Goal: Transaction & Acquisition: Obtain resource

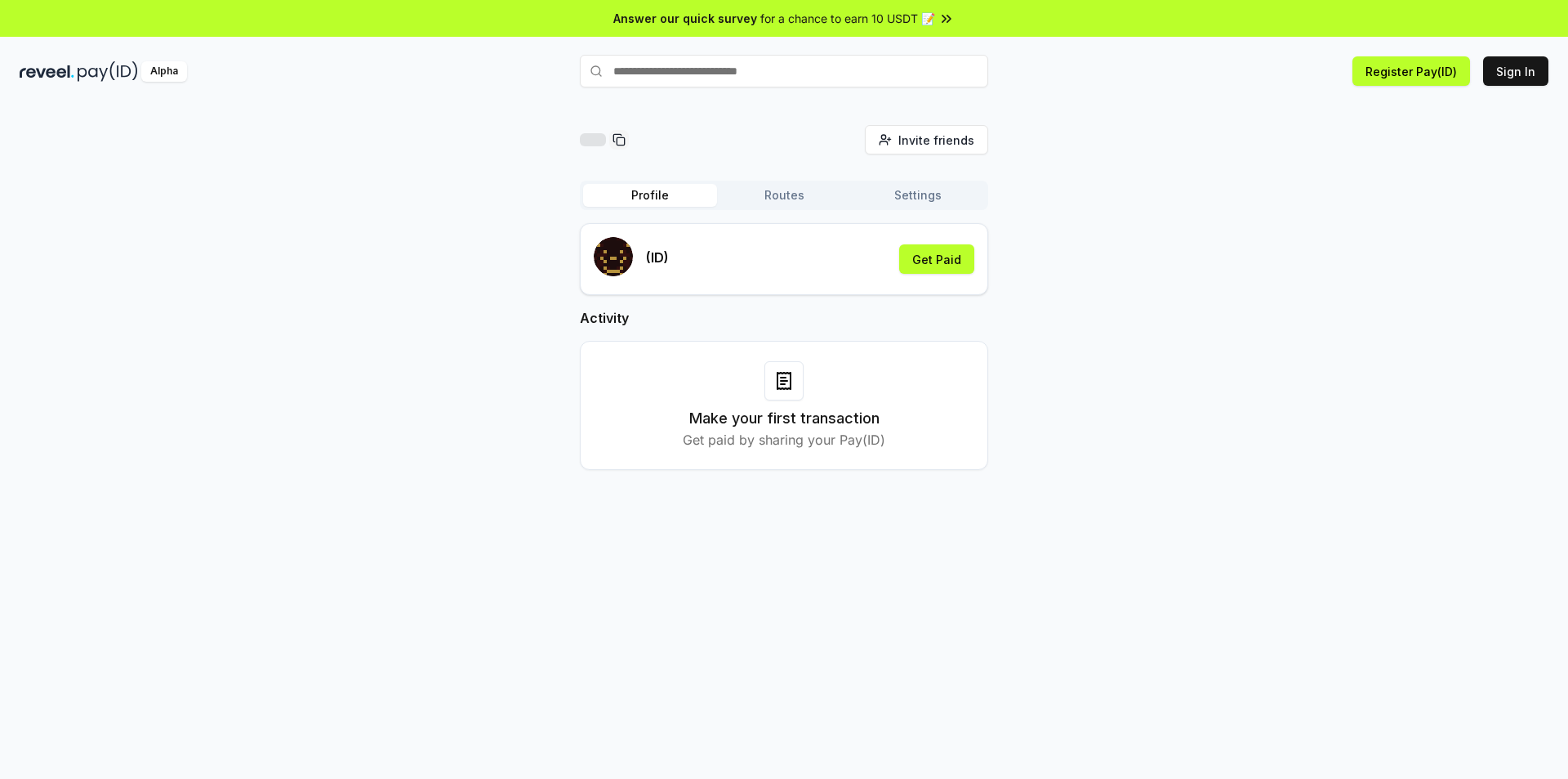
click at [721, 259] on div "(ID) Get Paid" at bounding box center [784, 259] width 380 height 44
click at [714, 267] on div "(ID) Get Paid" at bounding box center [784, 259] width 380 height 44
click at [649, 256] on p "(ID)" at bounding box center [658, 258] width 23 height 20
click at [663, 258] on p "(ID)" at bounding box center [658, 258] width 23 height 20
click at [928, 263] on button "Get Paid" at bounding box center [937, 259] width 75 height 29
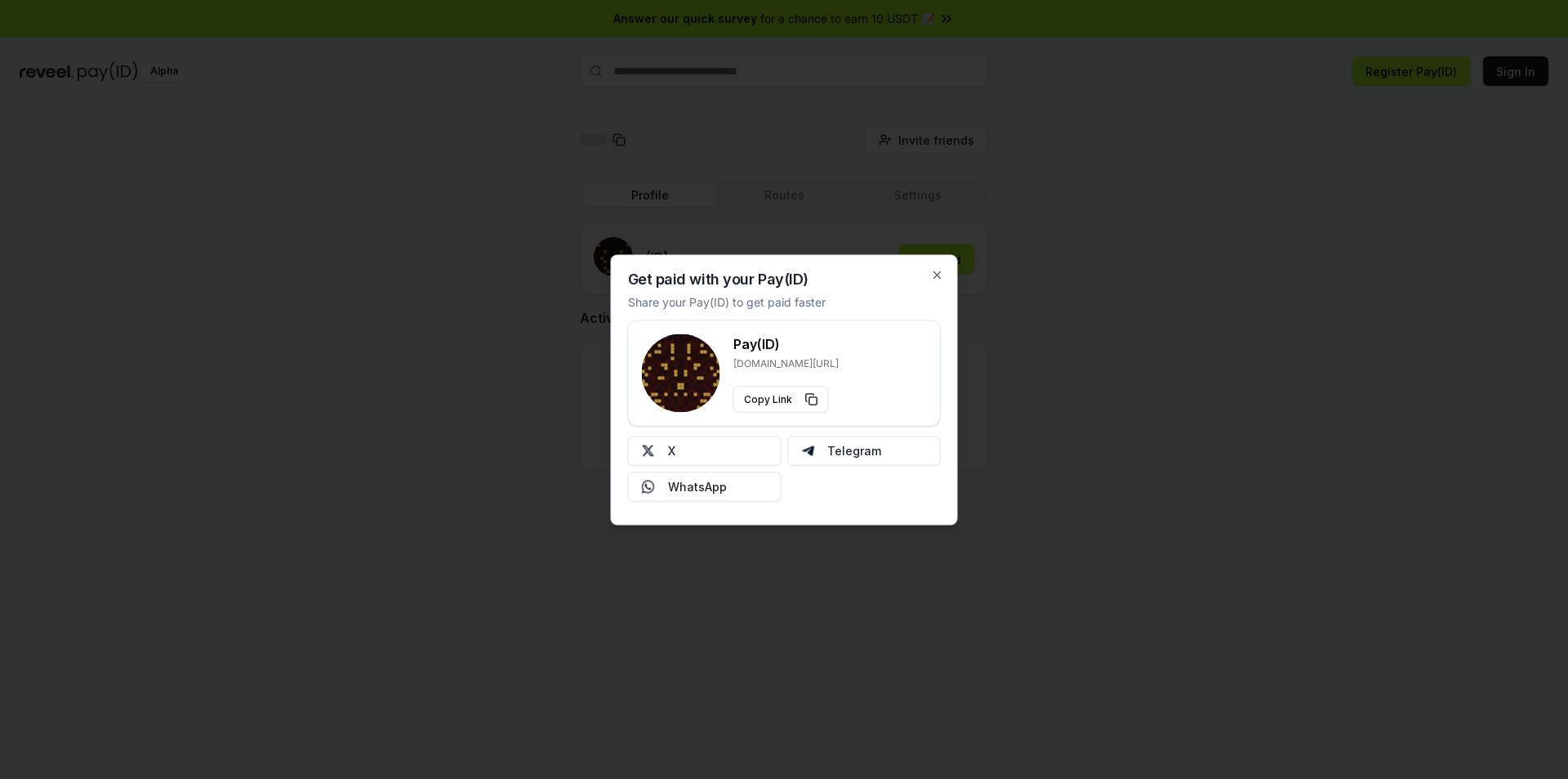
click at [757, 356] on p "reveel.id/pay/" at bounding box center [786, 362] width 106 height 13
click at [932, 277] on icon "button" at bounding box center [937, 274] width 13 height 13
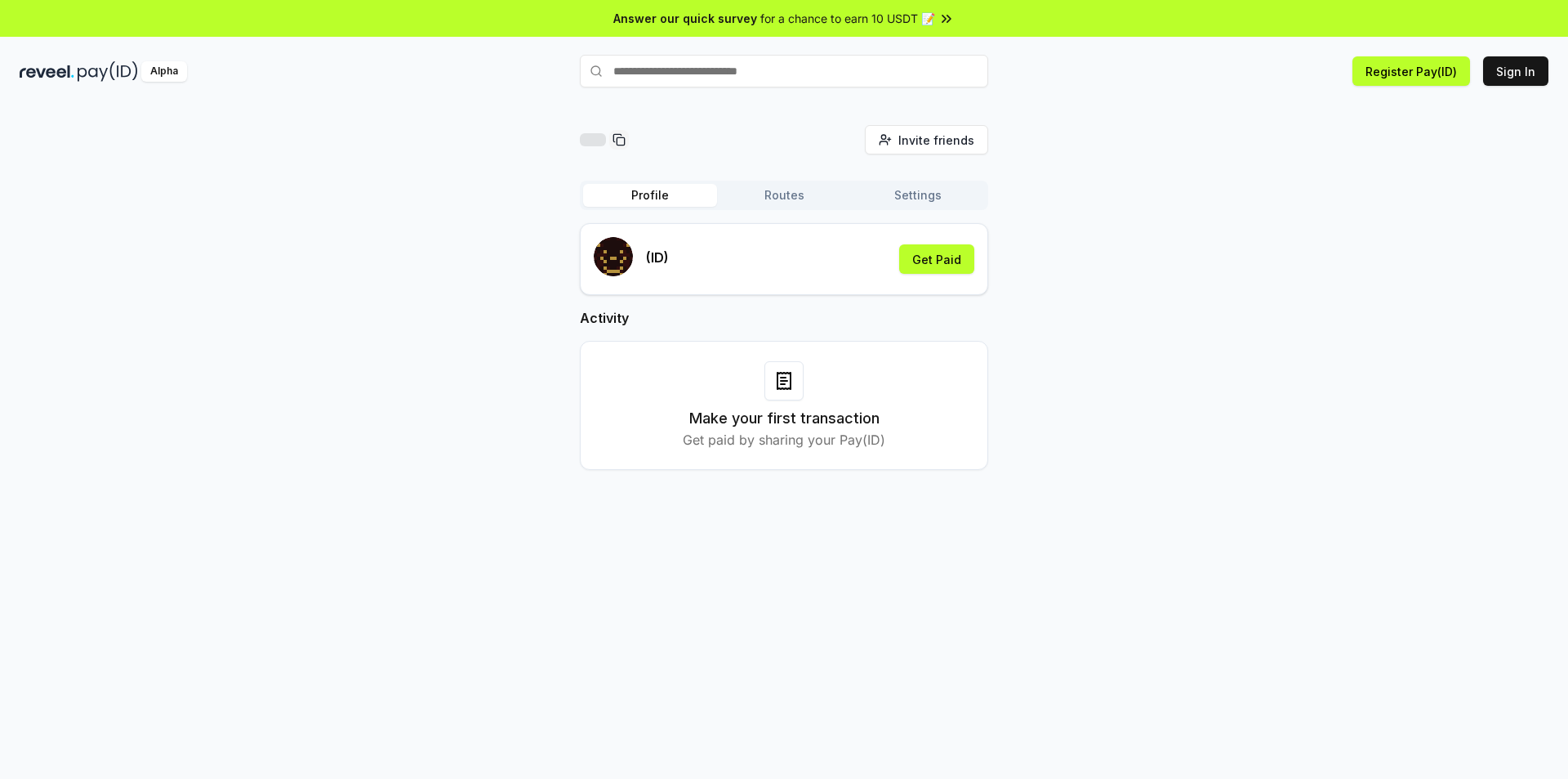
click at [749, 411] on h3 "Make your first transaction" at bounding box center [784, 418] width 191 height 23
click at [1521, 69] on button "Sign In" at bounding box center [1516, 71] width 65 height 29
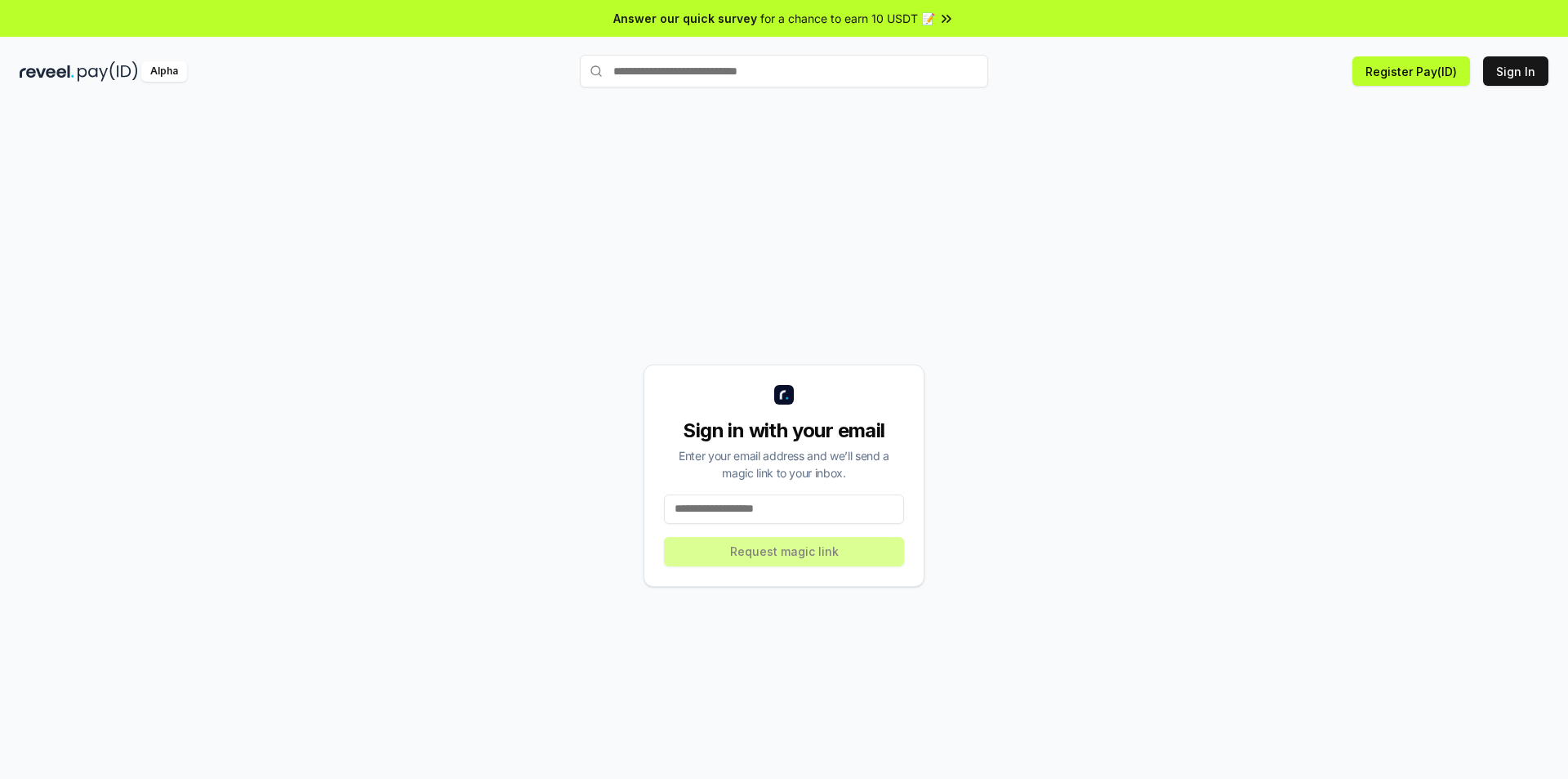
click at [764, 509] on input at bounding box center [784, 509] width 240 height 29
type input "**********"
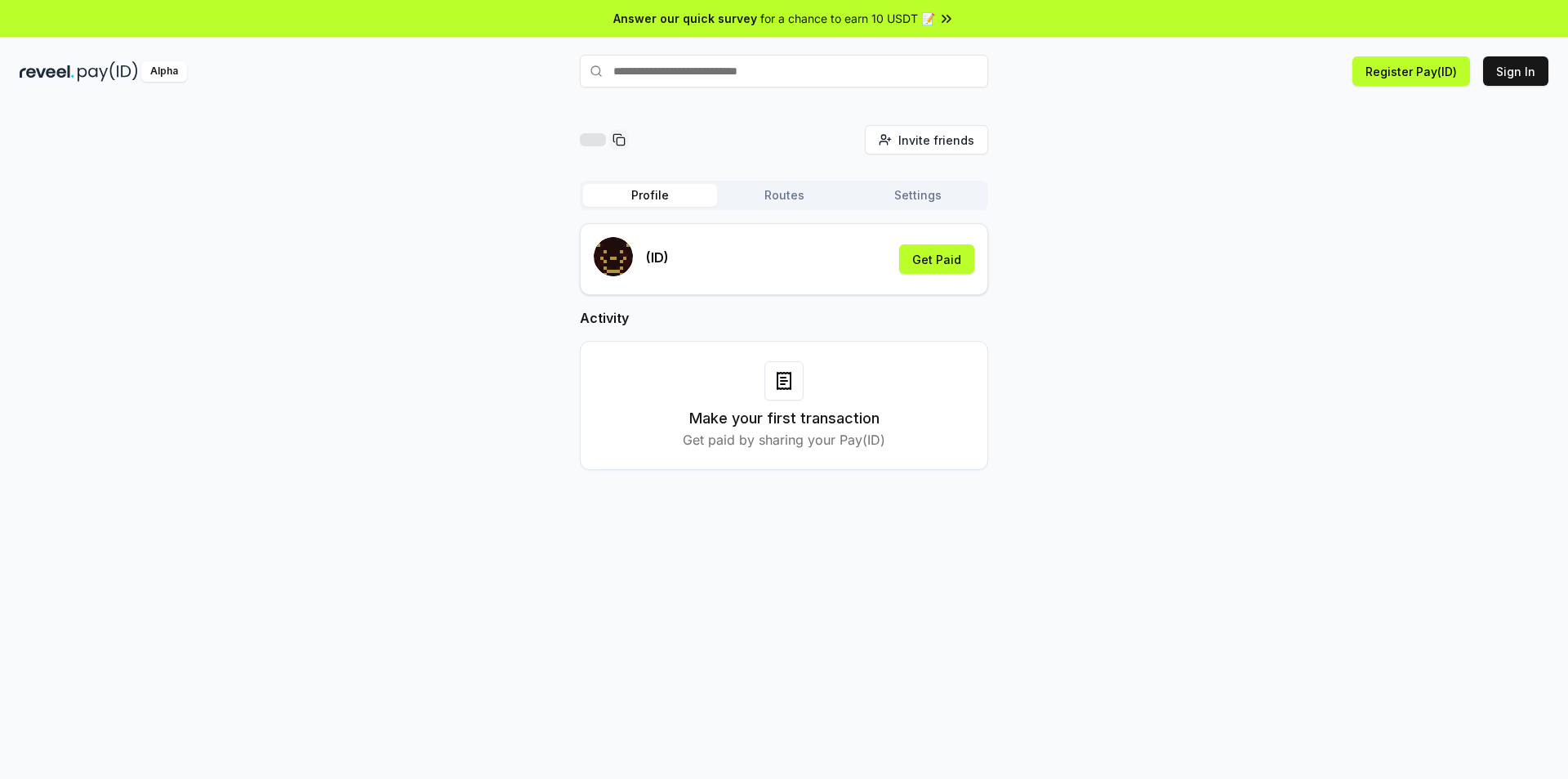
click at [675, 261] on div "(ID) Get Paid" at bounding box center [784, 259] width 380 height 44
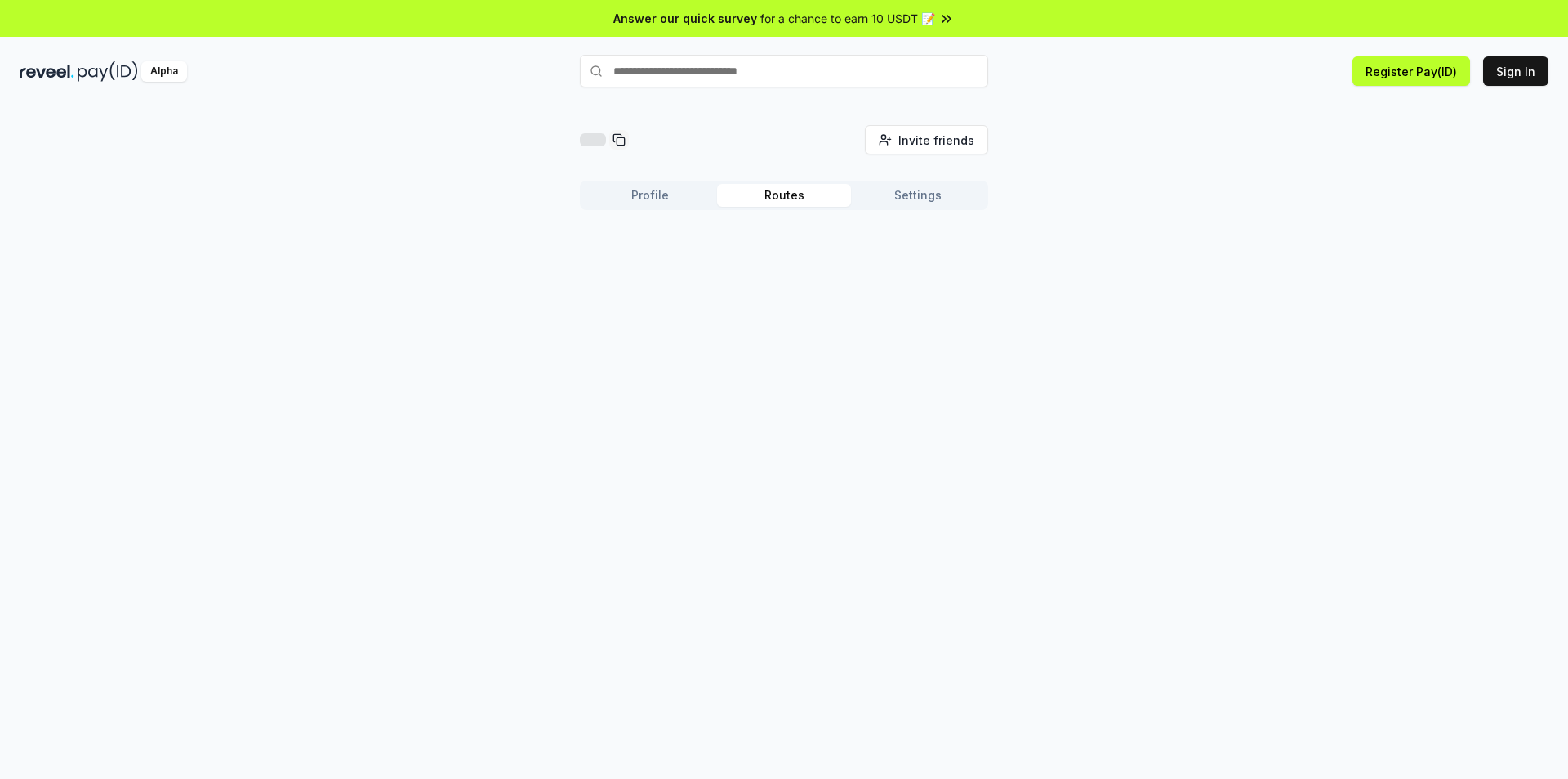
click at [780, 197] on button "Routes" at bounding box center [784, 196] width 134 height 23
click at [914, 179] on div "Invite friends Invite Profile Routes Settings Create Route Create your first Ro…" at bounding box center [784, 263] width 408 height 276
click at [164, 66] on div "Alpha" at bounding box center [164, 71] width 46 height 20
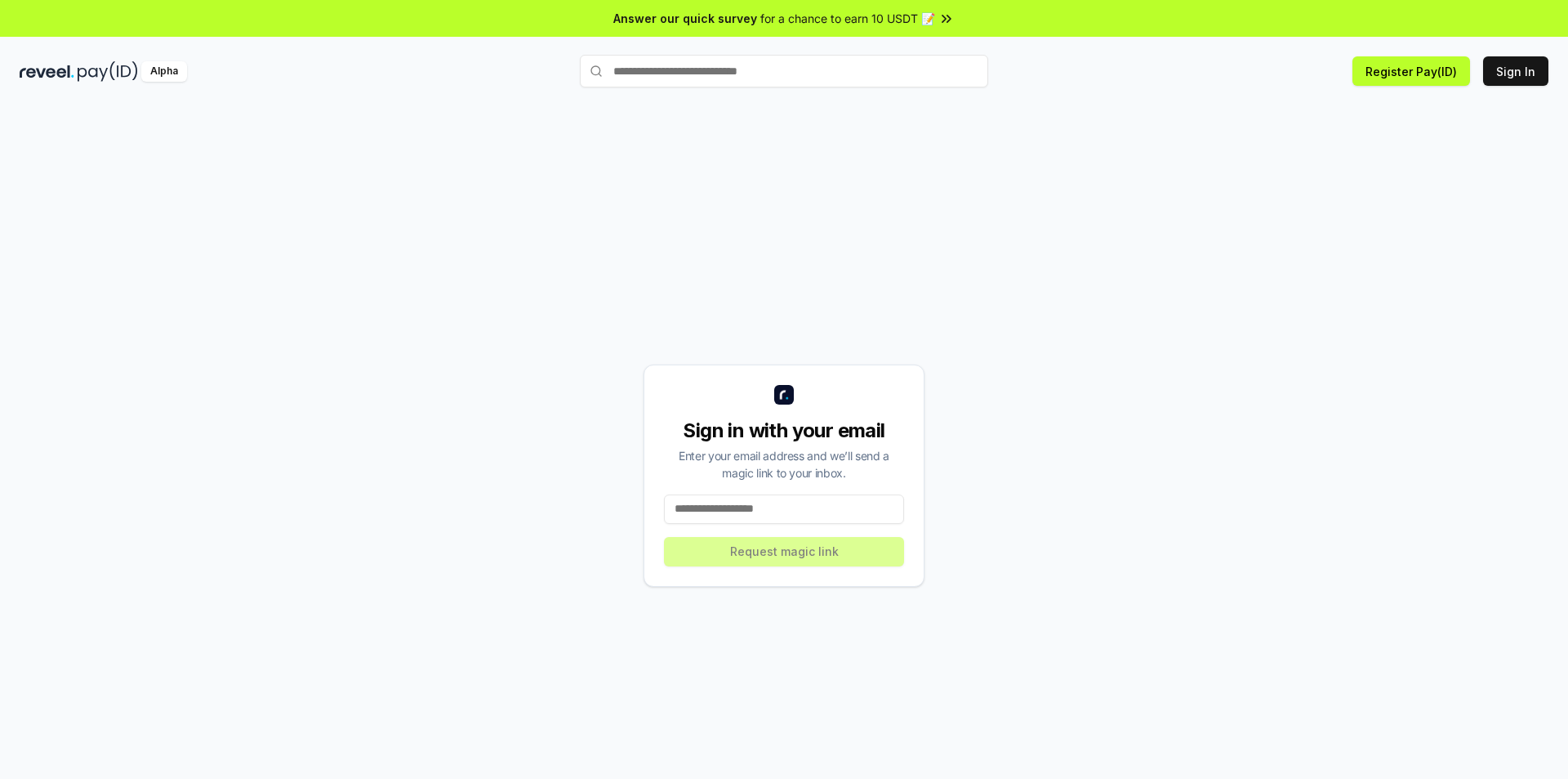
click at [733, 507] on input at bounding box center [784, 509] width 240 height 29
type input "**********"
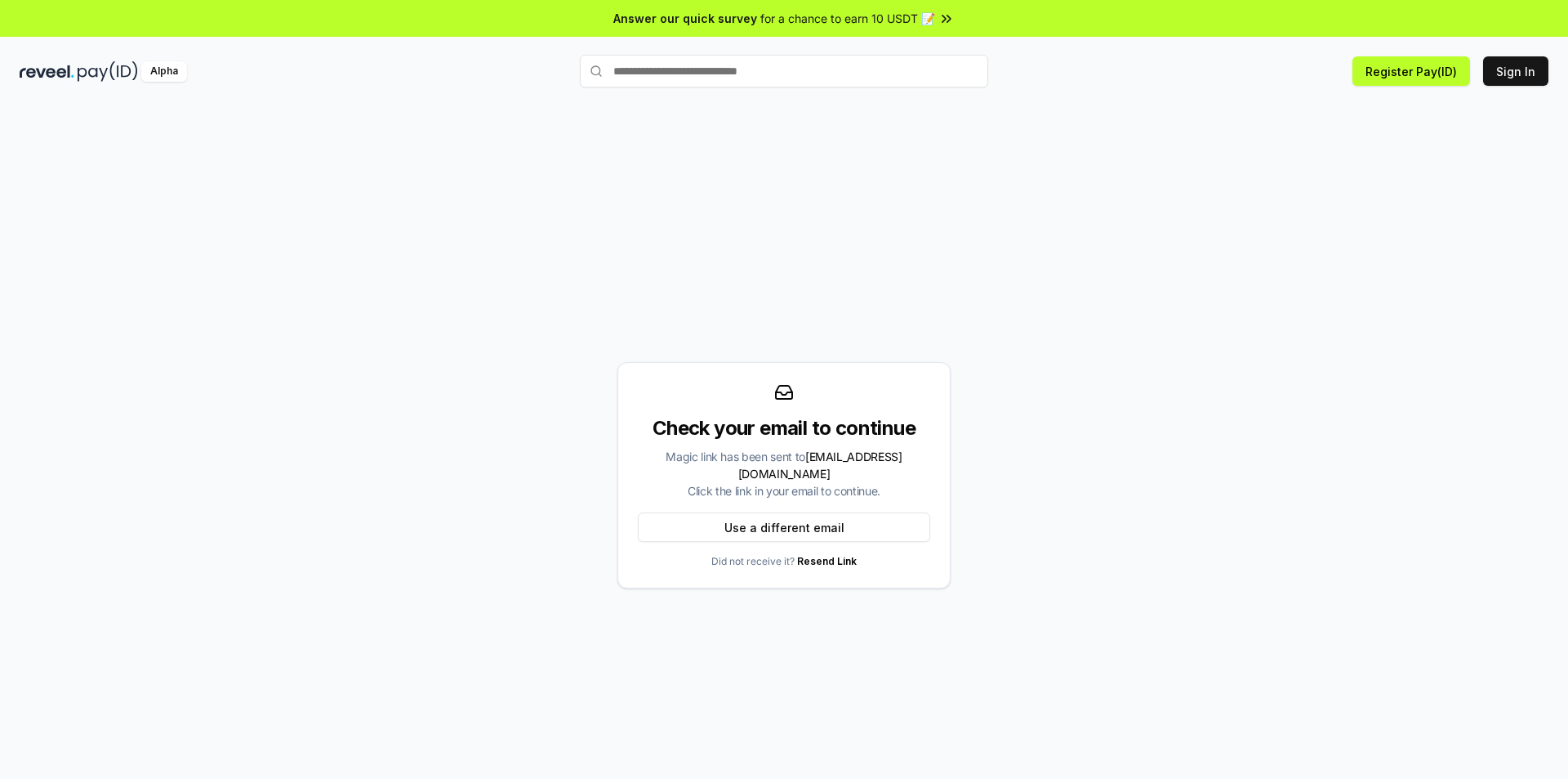
click at [775, 74] on input "text" at bounding box center [784, 71] width 408 height 33
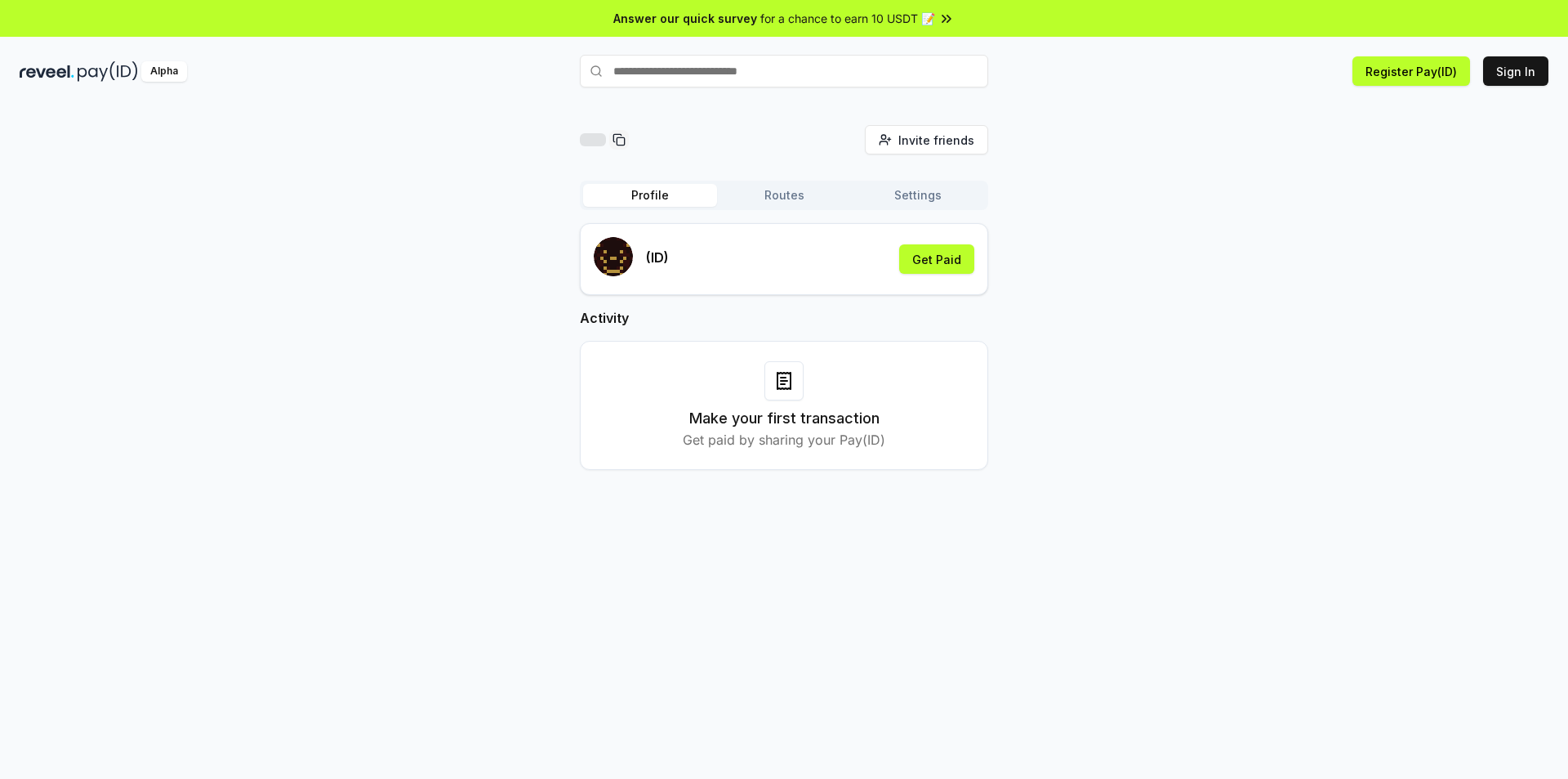
click at [671, 74] on input "text" at bounding box center [784, 71] width 408 height 33
click at [870, 15] on span "for a chance to earn 10 USDT 📝" at bounding box center [848, 18] width 175 height 17
